Goal: Task Accomplishment & Management: Use online tool/utility

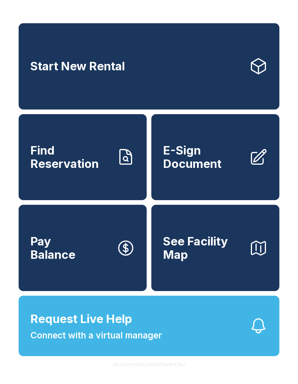
click at [94, 170] on span "Find Reservation" at bounding box center [70, 157] width 81 height 26
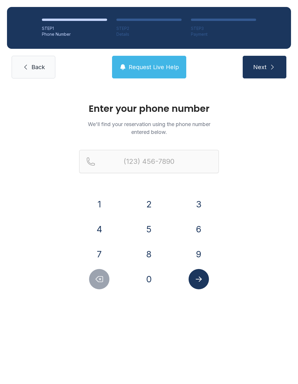
click at [102, 248] on button "7" at bounding box center [99, 254] width 20 height 20
click at [152, 278] on button "0" at bounding box center [149, 279] width 20 height 20
click at [100, 227] on button "4" at bounding box center [99, 229] width 20 height 20
click at [148, 225] on button "5" at bounding box center [149, 229] width 20 height 20
click at [101, 254] on button "7" at bounding box center [99, 254] width 20 height 20
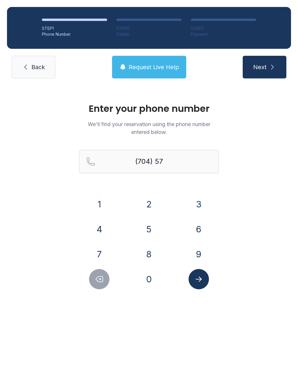
click at [149, 205] on button "2" at bounding box center [149, 204] width 20 height 20
click at [150, 281] on button "0" at bounding box center [149, 279] width 20 height 20
click at [200, 202] on button "3" at bounding box center [198, 204] width 20 height 20
click at [149, 201] on button "2" at bounding box center [149, 204] width 20 height 20
click at [102, 204] on button "1" at bounding box center [99, 204] width 20 height 20
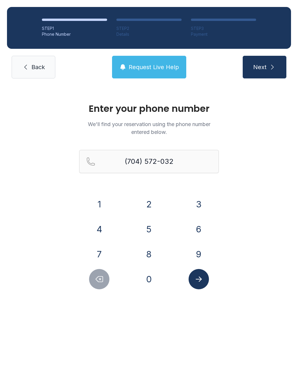
type input "[PHONE_NUMBER]"
click at [200, 279] on icon "Submit lookup form" at bounding box center [198, 279] width 6 height 5
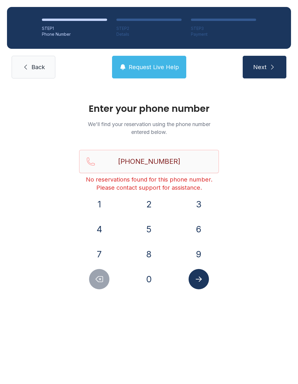
click at [271, 72] on button "Next" at bounding box center [264, 67] width 44 height 23
click at [46, 71] on link "Back" at bounding box center [34, 67] width 44 height 23
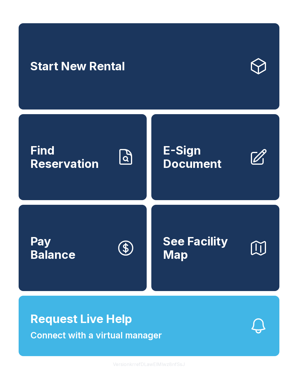
click at [210, 178] on link "E-Sign Document" at bounding box center [215, 157] width 128 height 86
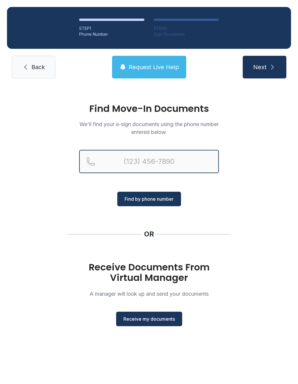
click at [190, 163] on input "Reservation phone number" at bounding box center [149, 161] width 140 height 23
type input "[PHONE_NUMBER]"
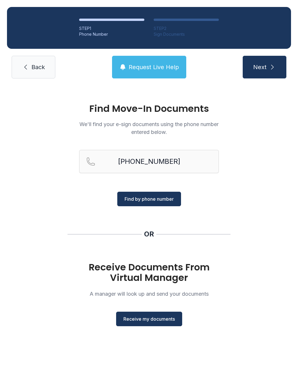
click at [157, 202] on span "Find by phone number" at bounding box center [148, 199] width 49 height 7
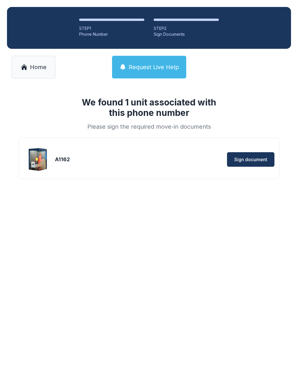
click at [255, 161] on span "Sign document" at bounding box center [250, 159] width 33 height 7
click at [250, 159] on span "Sign document" at bounding box center [250, 159] width 33 height 7
click at [31, 69] on span "Home" at bounding box center [38, 67] width 17 height 8
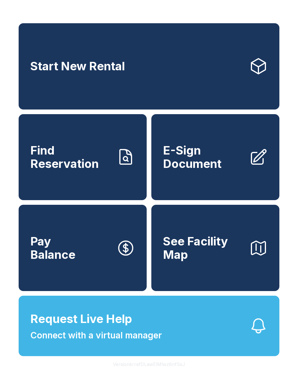
click at [232, 256] on span "See Facility Map" at bounding box center [203, 248] width 81 height 26
click at [144, 339] on span "Request Live Help Connect with a virtual manager" at bounding box center [95, 327] width 131 height 32
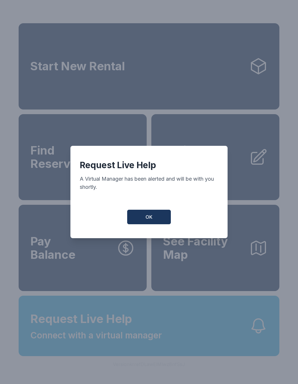
click at [166, 213] on button "OK" at bounding box center [149, 217] width 44 height 15
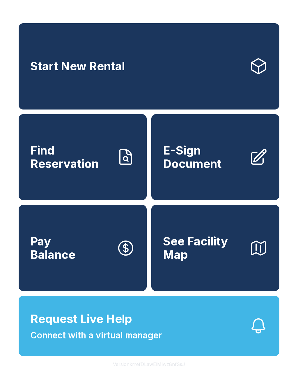
click at [175, 356] on button "Request Live Help Connect with a virtual manager" at bounding box center [149, 326] width 261 height 60
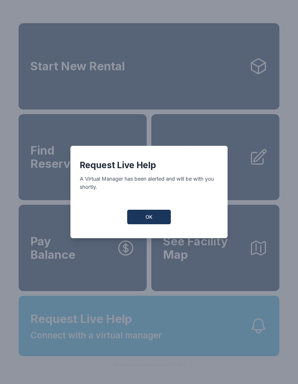
click at [155, 220] on button "OK" at bounding box center [149, 217] width 44 height 15
